Goal: Navigation & Orientation: Find specific page/section

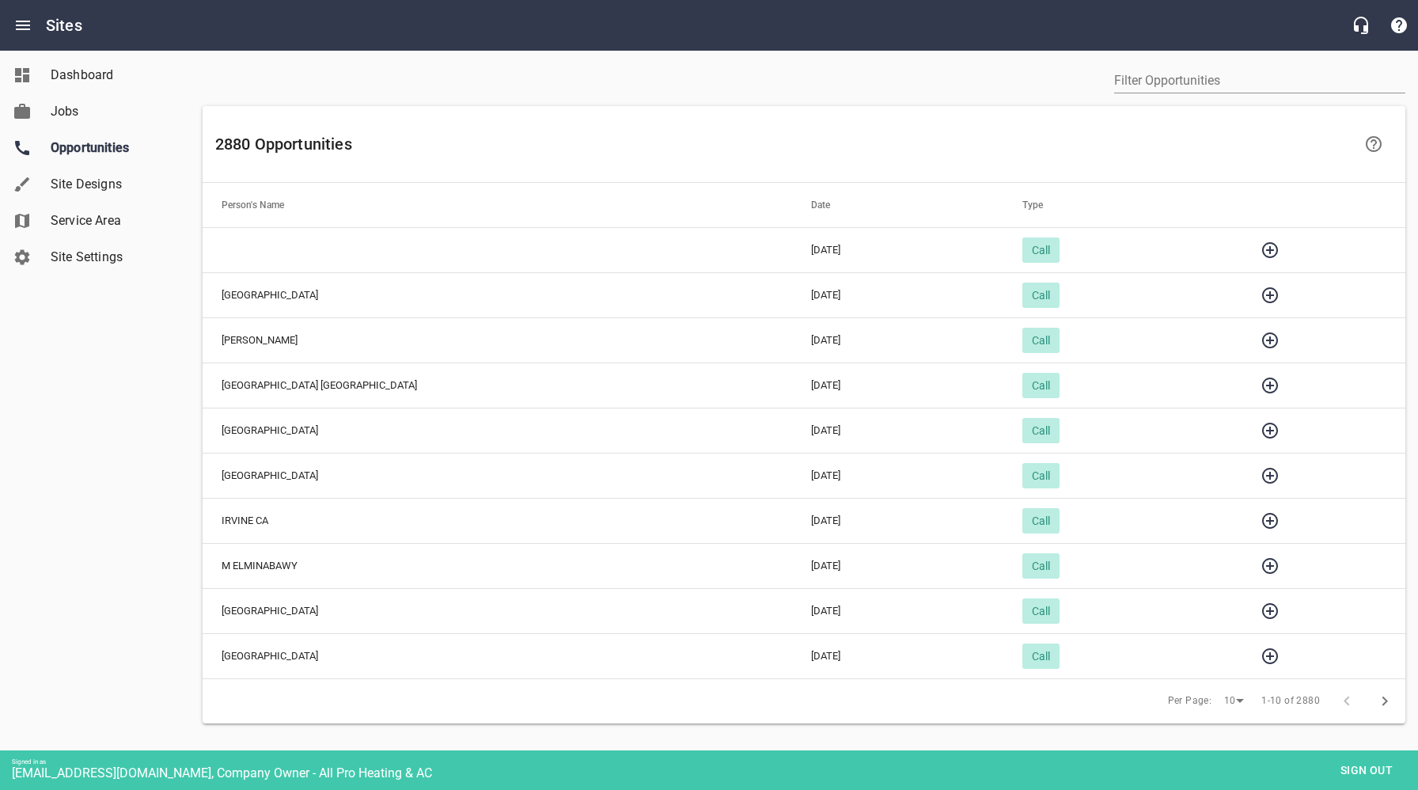
scroll to position [66, 0]
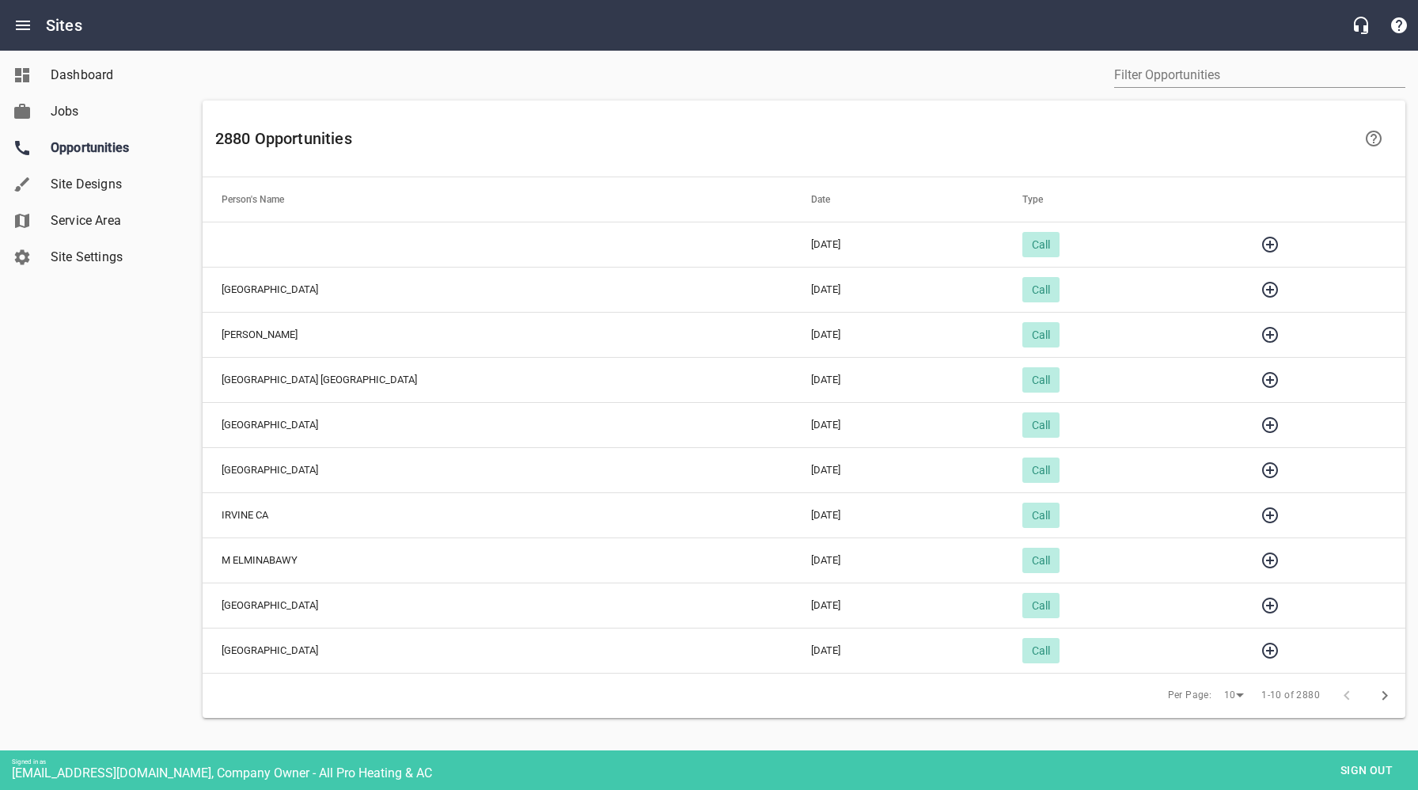
click at [1260, 294] on icon "button" at bounding box center [1269, 289] width 19 height 19
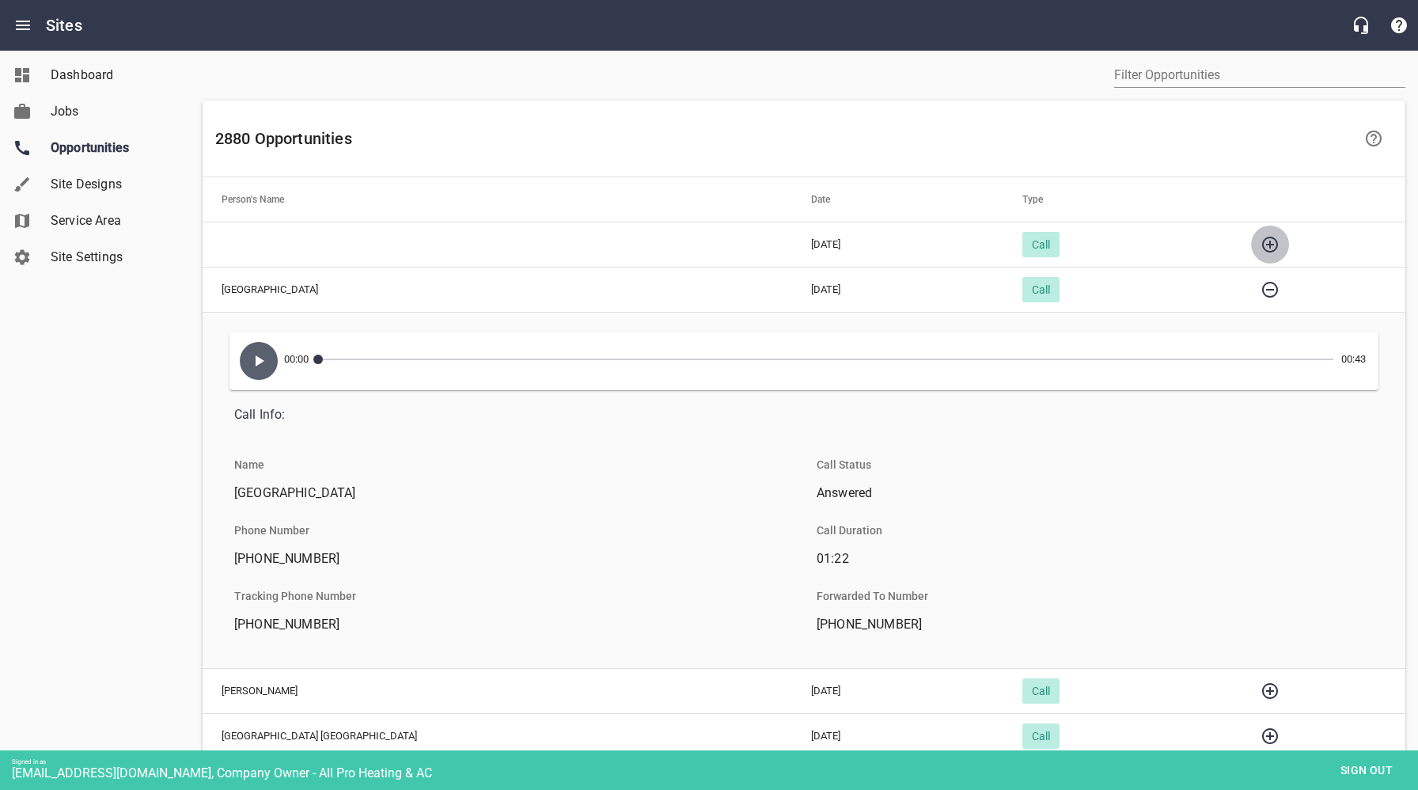
click at [1260, 241] on icon "button" at bounding box center [1269, 244] width 19 height 19
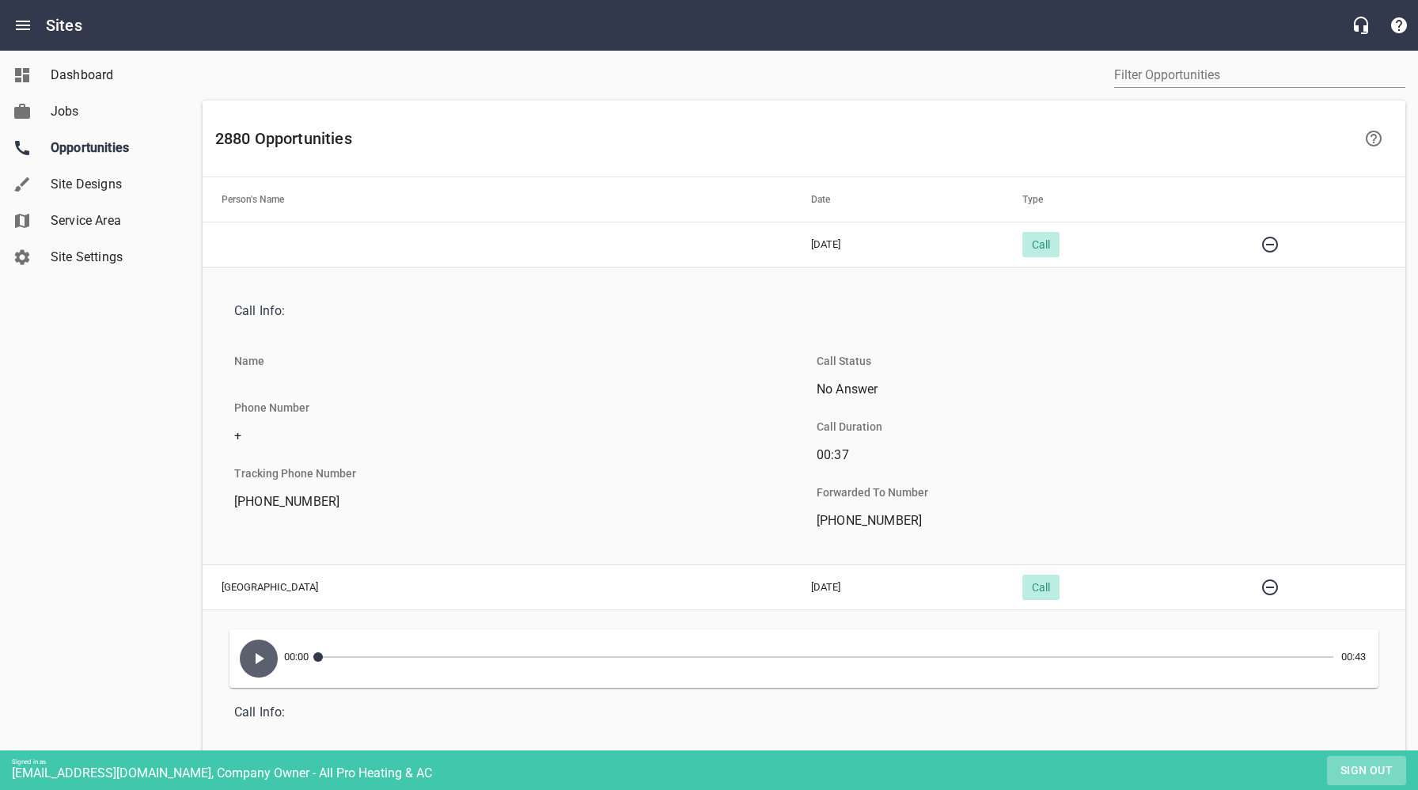
click at [1351, 767] on span "Sign out" at bounding box center [1366, 770] width 66 height 20
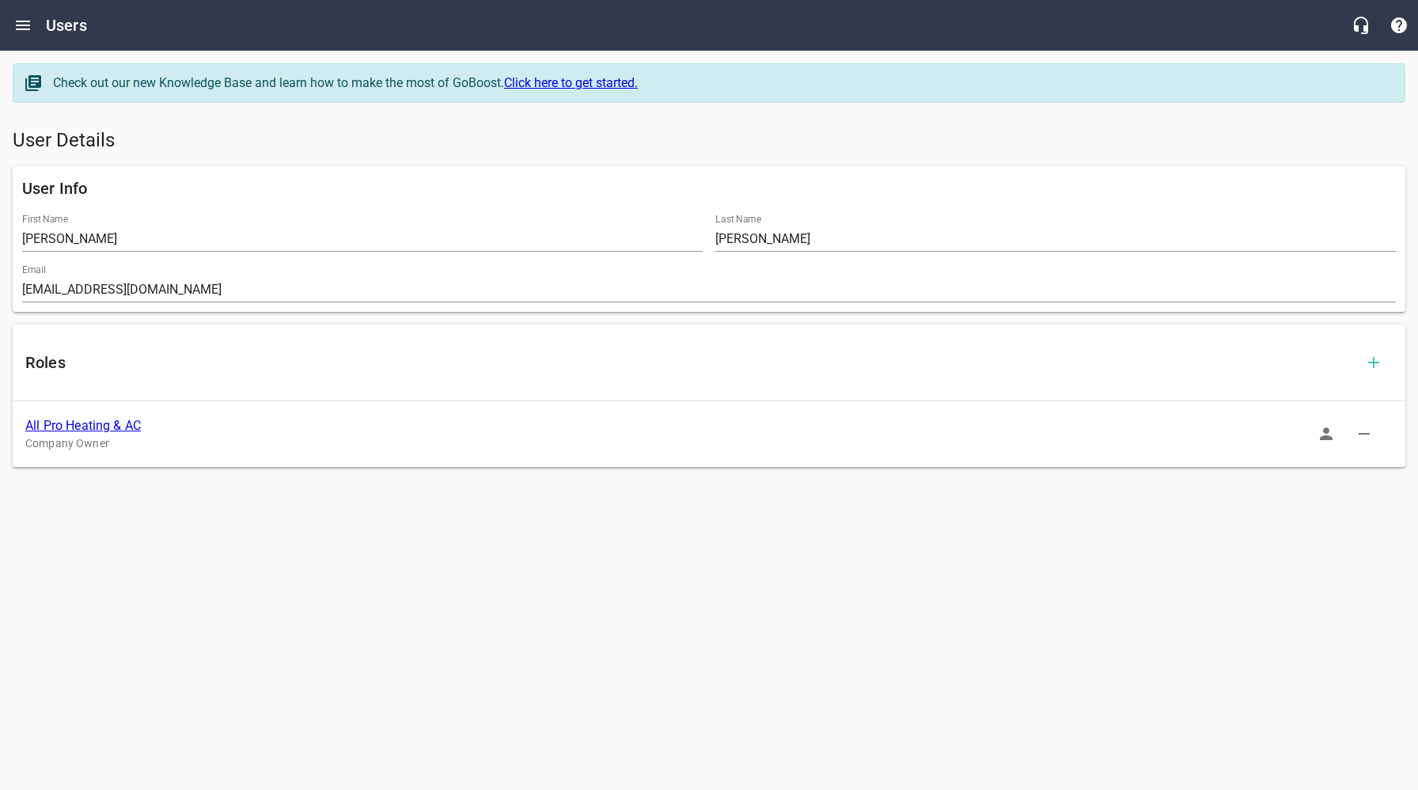
click at [109, 426] on link "All Pro Heating & AC" at bounding box center [83, 425] width 116 height 15
